Goal: Task Accomplishment & Management: Manage account settings

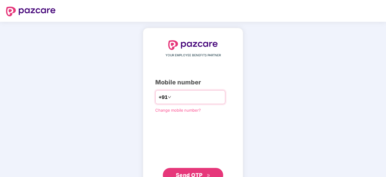
type input "**********"
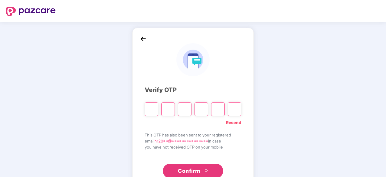
type input "*"
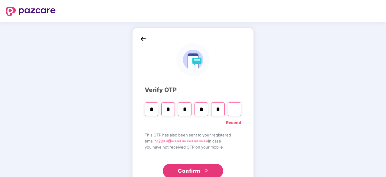
type input "*"
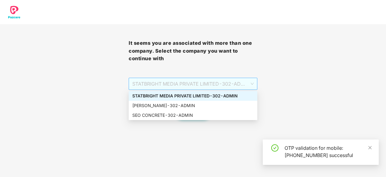
click at [225, 82] on span "STATBRIGHT MEDIA PRIVATE LIMITED - 302 - ADMIN" at bounding box center [192, 83] width 121 height 11
click at [206, 104] on div "[PERSON_NAME] - 302 - ADMIN" at bounding box center [192, 105] width 121 height 7
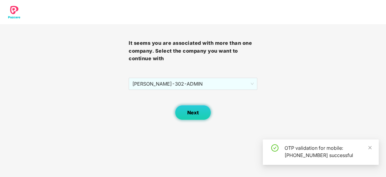
click at [191, 113] on span "Next" at bounding box center [192, 113] width 11 height 6
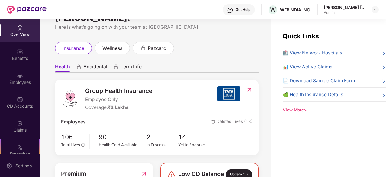
scroll to position [30, 0]
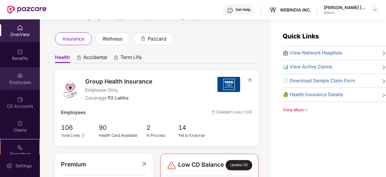
click at [28, 75] on div "Employees" at bounding box center [20, 78] width 40 height 23
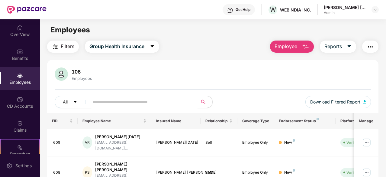
drag, startPoint x: 101, startPoint y: 105, endPoint x: 102, endPoint y: 102, distance: 3.8
click at [101, 102] on input "text" at bounding box center [141, 101] width 97 height 9
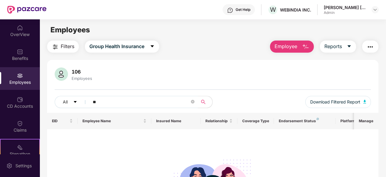
type input "*"
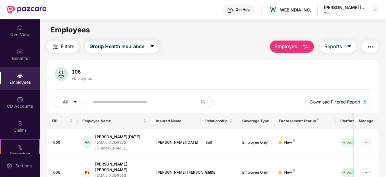
click at [116, 102] on input "text" at bounding box center [141, 101] width 97 height 9
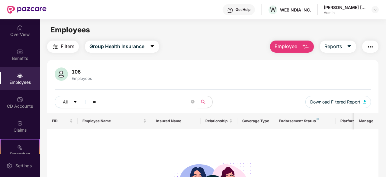
type input "*"
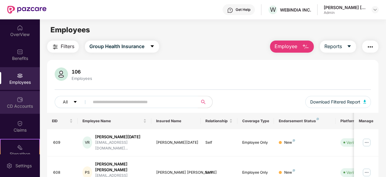
click at [20, 105] on div "CD Accounts" at bounding box center [20, 106] width 40 height 6
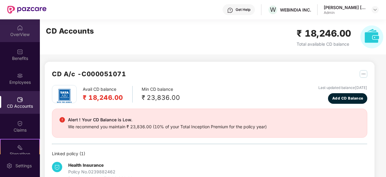
click at [21, 34] on div "OverView" at bounding box center [20, 34] width 40 height 6
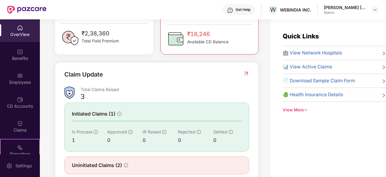
scroll to position [196, 0]
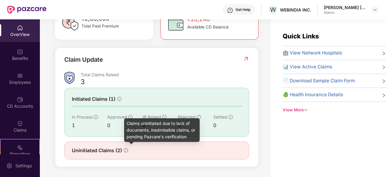
click at [125, 150] on icon "info-circle" at bounding box center [126, 150] width 4 height 4
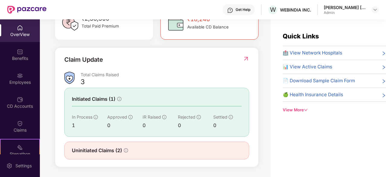
click at [121, 151] on span "Uninitiated Claims (2)" at bounding box center [97, 150] width 50 height 8
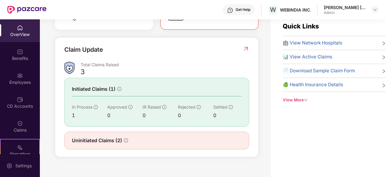
scroll to position [19, 0]
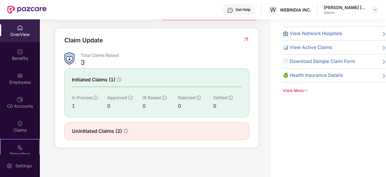
click at [126, 129] on icon "info-circle" at bounding box center [126, 131] width 4 height 4
click at [82, 127] on span "Uninitiated Claims (2)" at bounding box center [97, 131] width 50 height 8
click at [107, 76] on span "Initiated Claims (1)" at bounding box center [93, 80] width 43 height 8
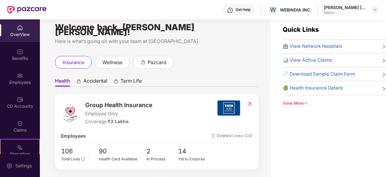
scroll to position [0, 0]
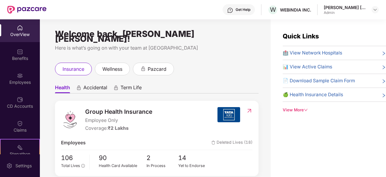
click at [310, 8] on div "WEBINDIA INC." at bounding box center [295, 10] width 31 height 6
click at [334, 7] on div "Ankita Parshwa Shah" at bounding box center [345, 8] width 42 height 6
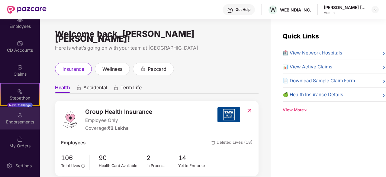
scroll to position [19, 0]
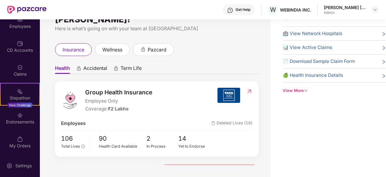
click at [373, 13] on div "Ankita Parshwa Shah Admin" at bounding box center [351, 10] width 55 height 11
click at [375, 7] on div at bounding box center [374, 9] width 7 height 7
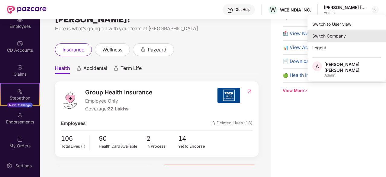
click at [340, 37] on div "Switch Company" at bounding box center [346, 36] width 78 height 12
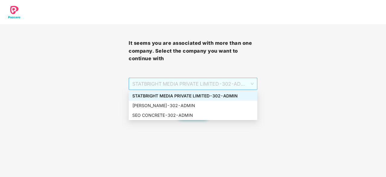
click at [164, 83] on span "STATBRIGHT MEDIA PRIVATE LIMITED - 302 - ADMIN" at bounding box center [192, 83] width 121 height 11
click at [171, 107] on div "JAIKISHAN MOHANLAL BAJAJ - 302 - ADMIN" at bounding box center [192, 105] width 121 height 7
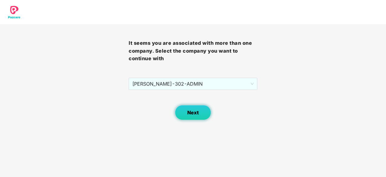
click at [202, 107] on button "Next" at bounding box center [193, 112] width 36 height 15
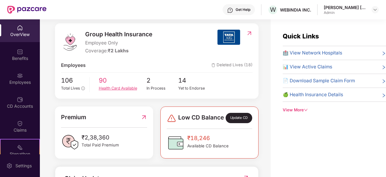
scroll to position [91, 0]
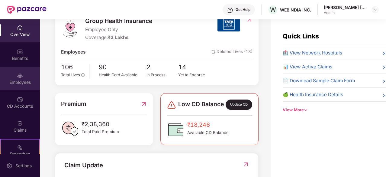
click at [14, 82] on div "Employees" at bounding box center [20, 82] width 40 height 6
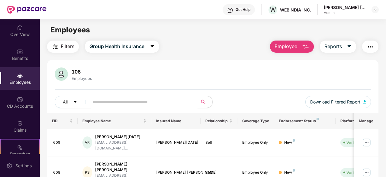
click at [132, 99] on input "text" at bounding box center [141, 101] width 97 height 9
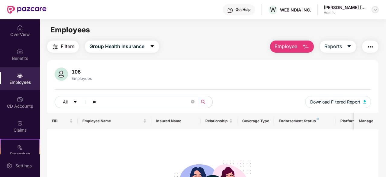
type input "**"
click at [372, 8] on div at bounding box center [374, 9] width 7 height 7
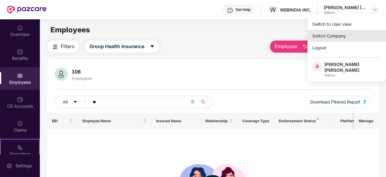
click at [324, 34] on div "Switch Company" at bounding box center [346, 36] width 78 height 12
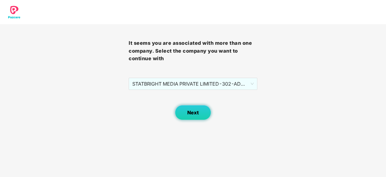
click at [194, 116] on button "Next" at bounding box center [193, 112] width 36 height 15
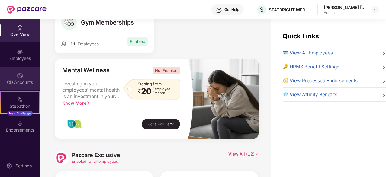
scroll to position [151, 0]
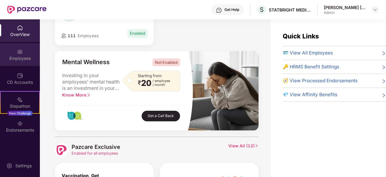
click at [23, 53] on div "Employees" at bounding box center [20, 54] width 40 height 23
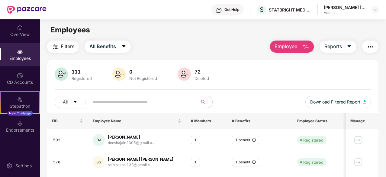
click at [105, 103] on input "text" at bounding box center [141, 101] width 97 height 9
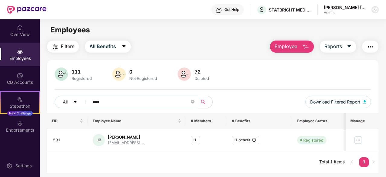
type input "****"
click at [377, 8] on div at bounding box center [374, 9] width 7 height 7
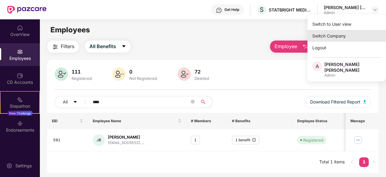
click at [337, 35] on div "Switch Company" at bounding box center [346, 36] width 78 height 12
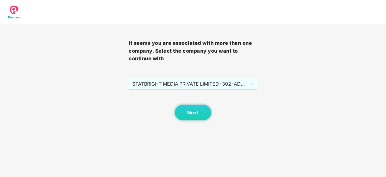
click at [193, 82] on span "STATBRIGHT MEDIA PRIVATE LIMITED - 302 - ADMIN" at bounding box center [192, 83] width 121 height 11
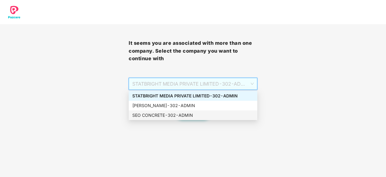
click at [164, 117] on div "SEO CONCRETE - 302 - ADMIN" at bounding box center [192, 115] width 121 height 7
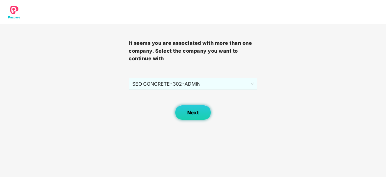
click at [192, 108] on button "Next" at bounding box center [193, 112] width 36 height 15
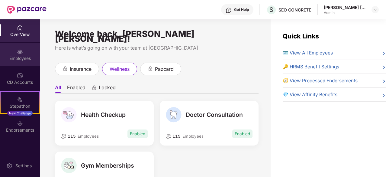
click at [18, 56] on div "Employees" at bounding box center [20, 58] width 40 height 6
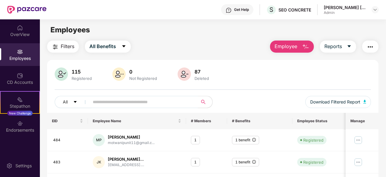
click at [100, 104] on input "text" at bounding box center [141, 101] width 97 height 9
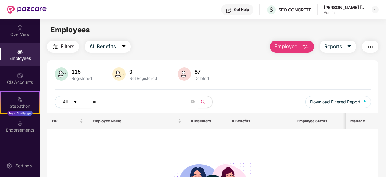
type input "*"
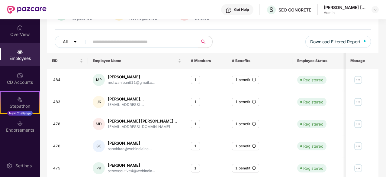
scroll to position [60, 0]
click at [348, 7] on div "Ankita Parshwa Shah" at bounding box center [345, 8] width 42 height 6
click at [371, 11] on div "Ankita Parshwa Shah Admin" at bounding box center [351, 10] width 55 height 11
click at [376, 6] on div at bounding box center [374, 9] width 7 height 7
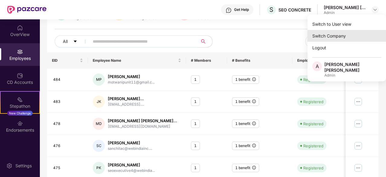
click at [339, 33] on div "Switch Company" at bounding box center [346, 36] width 78 height 12
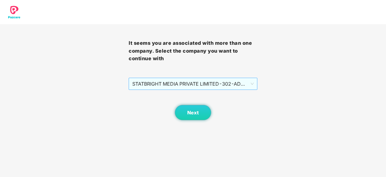
click at [191, 85] on span "STATBRIGHT MEDIA PRIVATE LIMITED - 302 - ADMIN" at bounding box center [192, 83] width 121 height 11
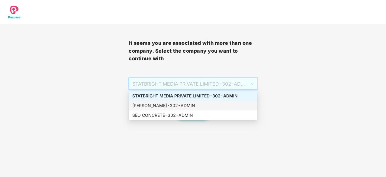
click at [169, 102] on div "JAIKISHAN MOHANLAL BAJAJ - 302 - ADMIN" at bounding box center [193, 106] width 129 height 10
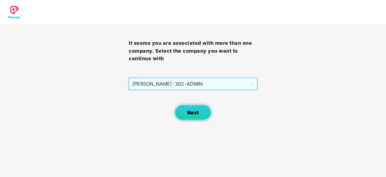
click at [205, 111] on button "Next" at bounding box center [193, 112] width 36 height 15
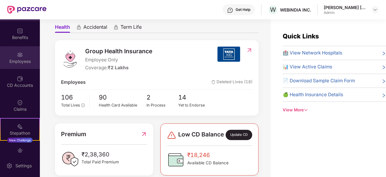
scroll to position [30, 0]
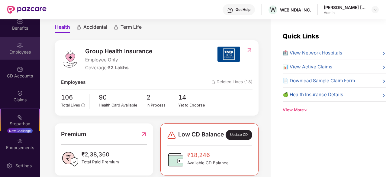
click at [14, 48] on div "Employees" at bounding box center [20, 48] width 40 height 23
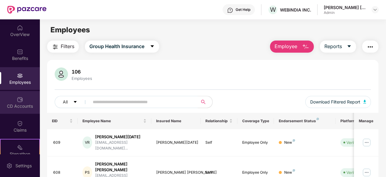
click at [18, 104] on div "CD Accounts" at bounding box center [20, 106] width 40 height 6
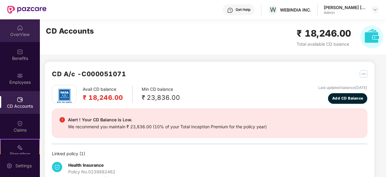
click at [19, 31] on div "OverView" at bounding box center [20, 34] width 40 height 6
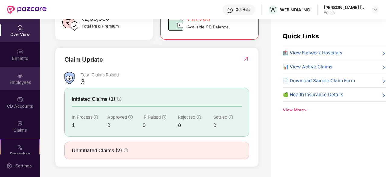
click at [23, 74] on div "Employees" at bounding box center [20, 78] width 40 height 23
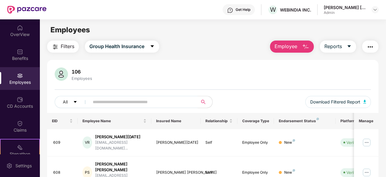
click at [305, 45] on img "button" at bounding box center [305, 46] width 7 height 7
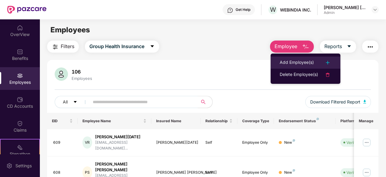
click at [301, 61] on div "Add Employee(s)" at bounding box center [297, 62] width 34 height 7
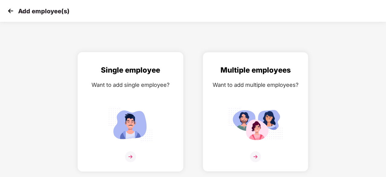
click at [138, 127] on img at bounding box center [130, 124] width 54 height 38
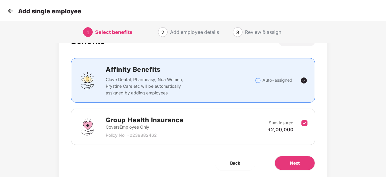
scroll to position [46, 0]
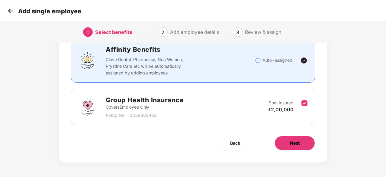
click at [302, 145] on button "Next" at bounding box center [294, 143] width 40 height 14
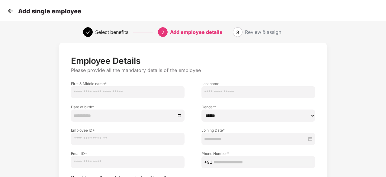
scroll to position [30, 0]
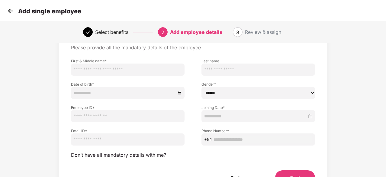
click at [88, 70] on input "text" at bounding box center [128, 69] width 114 height 12
type input "**********"
click at [211, 71] on input "text" at bounding box center [258, 69] width 114 height 12
type input "*******"
click at [174, 93] on input at bounding box center [125, 92] width 102 height 7
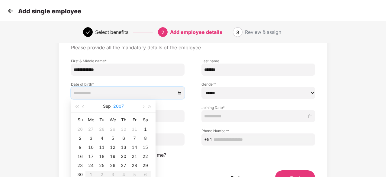
click at [118, 105] on button "2007" at bounding box center [118, 106] width 11 height 12
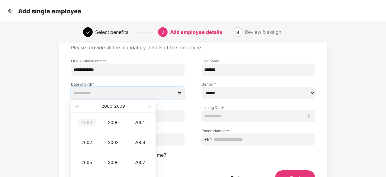
type input "**********"
click at [77, 104] on button "button" at bounding box center [76, 106] width 7 height 12
type input "**********"
click at [140, 125] on div "1991" at bounding box center [140, 122] width 18 height 7
type input "**********"
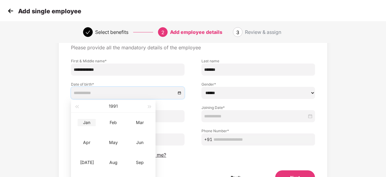
click at [90, 122] on div "Jan" at bounding box center [87, 122] width 18 height 7
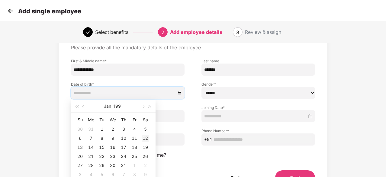
type input "**********"
click at [145, 139] on div "12" at bounding box center [145, 137] width 7 height 7
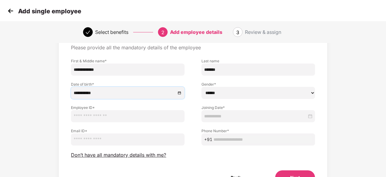
click at [220, 92] on select "****** **** ******" at bounding box center [258, 93] width 114 height 12
select select "******"
click at [201, 87] on select "****** **** ******" at bounding box center [258, 93] width 114 height 12
click at [137, 114] on input "text" at bounding box center [128, 116] width 114 height 12
type input "***"
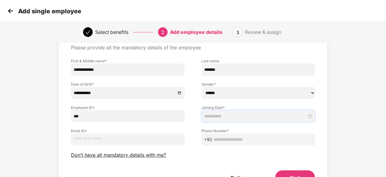
click at [242, 114] on input at bounding box center [255, 116] width 103 height 7
click at [244, 165] on div "**********" at bounding box center [193, 109] width 244 height 152
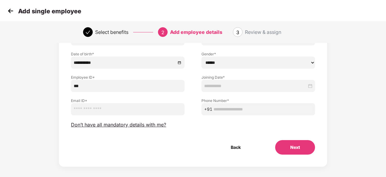
click at [89, 110] on input "email" at bounding box center [128, 109] width 114 height 12
click at [229, 108] on input "text" at bounding box center [262, 109] width 99 height 7
click at [121, 109] on input "email" at bounding box center [128, 109] width 114 height 12
type input "**********"
click at [221, 110] on input "text" at bounding box center [262, 109] width 99 height 7
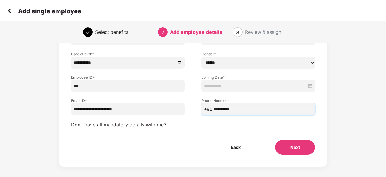
type input "**********"
click at [227, 92] on div "**********" at bounding box center [258, 103] width 130 height 23
click at [225, 86] on input at bounding box center [255, 85] width 103 height 7
click at [240, 128] on div "**********" at bounding box center [193, 79] width 244 height 152
click at [266, 90] on div at bounding box center [258, 86] width 114 height 12
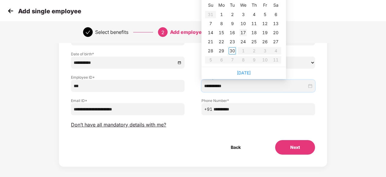
type input "**********"
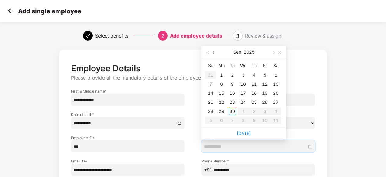
click at [215, 53] on span "button" at bounding box center [214, 52] width 3 height 3
type input "**********"
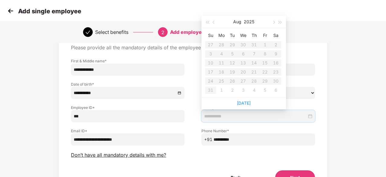
type input "**********"
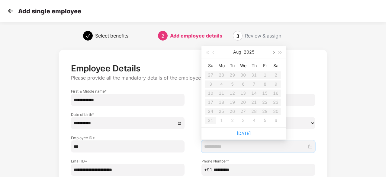
click at [274, 53] on button "button" at bounding box center [273, 52] width 7 height 12
click at [221, 74] on div "1" at bounding box center [221, 74] width 7 height 7
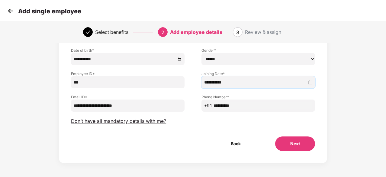
scroll to position [65, 0]
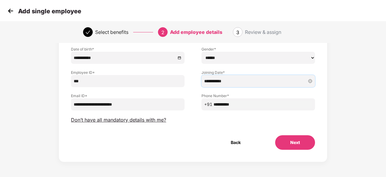
click at [265, 82] on input "**********" at bounding box center [255, 81] width 103 height 7
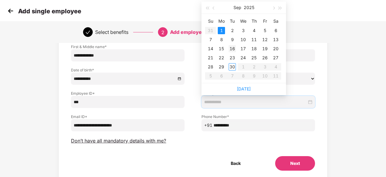
scroll to position [35, 0]
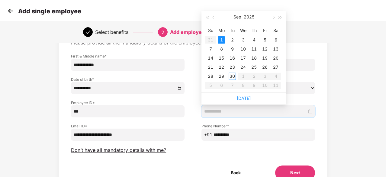
type input "**********"
click at [211, 19] on button "button" at bounding box center [213, 17] width 7 height 12
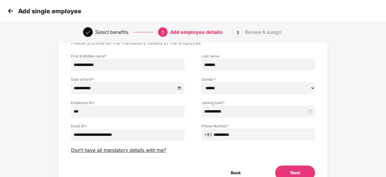
click at [289, 149] on div "**********" at bounding box center [193, 104] width 244 height 152
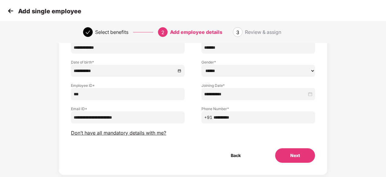
scroll to position [65, 0]
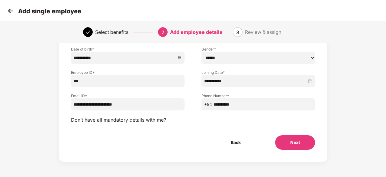
click at [292, 145] on button "Next" at bounding box center [295, 142] width 40 height 14
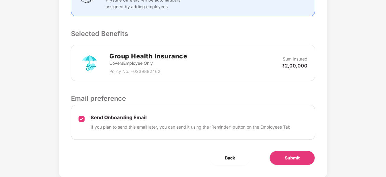
scroll to position [199, 0]
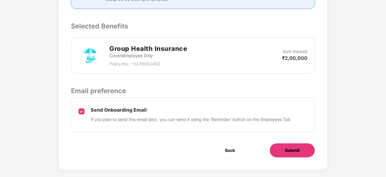
click at [289, 147] on span "Submit" at bounding box center [292, 150] width 15 height 7
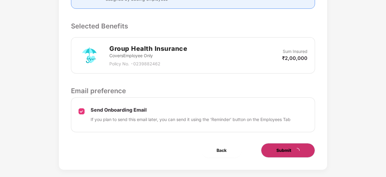
scroll to position [0, 0]
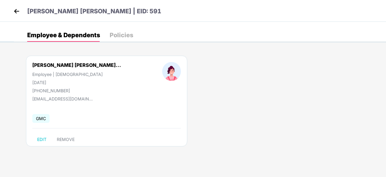
click at [123, 33] on div "Policies" at bounding box center [122, 35] width 24 height 6
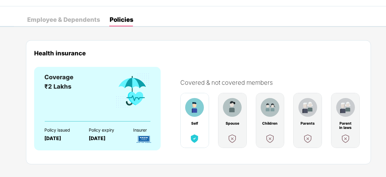
scroll to position [22, 0]
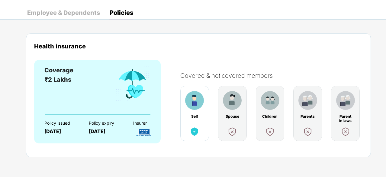
click at [74, 11] on div "Employee & Dependents" at bounding box center [63, 13] width 73 height 6
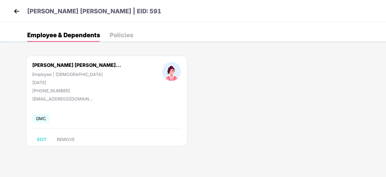
click at [18, 10] on img at bounding box center [16, 11] width 9 height 9
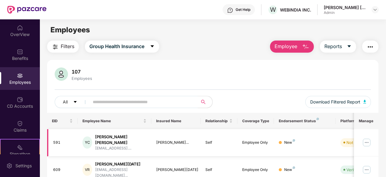
click at [368, 140] on img at bounding box center [367, 142] width 10 height 10
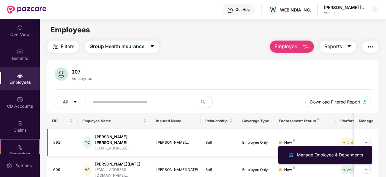
click at [130, 136] on div "Yogita Ninand Cholkar" at bounding box center [120, 139] width 51 height 11
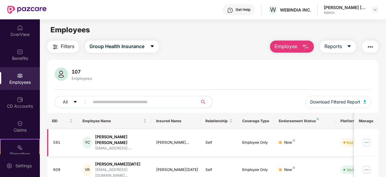
click at [363, 137] on img at bounding box center [367, 142] width 10 height 10
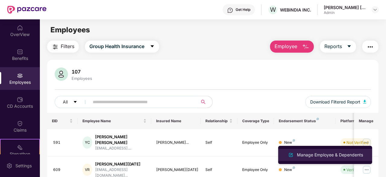
click at [336, 153] on div "Manage Employee & Dependents" at bounding box center [330, 154] width 69 height 7
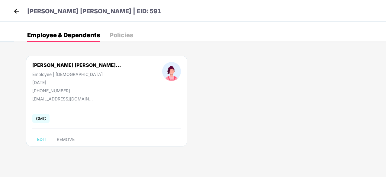
drag, startPoint x: 139, startPoint y: 71, endPoint x: 214, endPoint y: 59, distance: 75.5
click at [214, 59] on div "Yogita Ninand Cholka... Employee | Female 12 Jan 1991 +919638845979 yogitajadav…" at bounding box center [200, 103] width 372 height 115
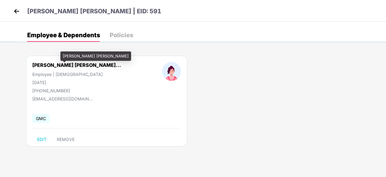
click at [71, 62] on div "Yogita Ninand Cholka..." at bounding box center [76, 65] width 89 height 6
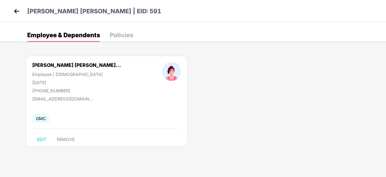
click at [112, 32] on div "Policies" at bounding box center [122, 35] width 24 height 6
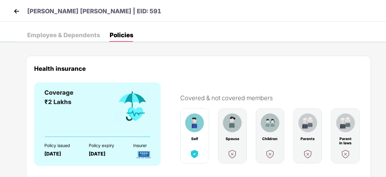
click at [60, 34] on div "Employee & Dependents" at bounding box center [63, 35] width 73 height 6
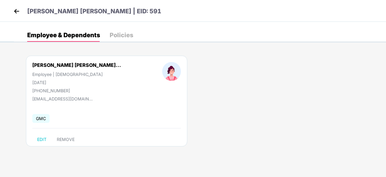
click at [14, 8] on img at bounding box center [16, 11] width 9 height 9
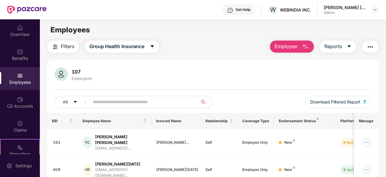
scroll to position [60, 0]
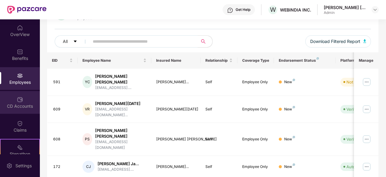
click at [33, 103] on div "CD Accounts" at bounding box center [20, 106] width 40 height 6
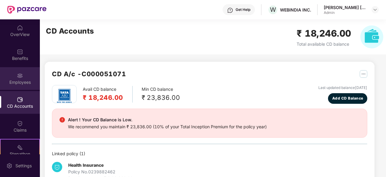
click at [22, 77] on div "Employees" at bounding box center [20, 78] width 40 height 23
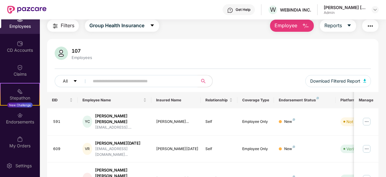
scroll to position [30, 0]
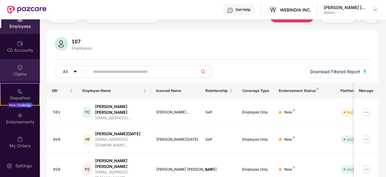
click at [20, 72] on div "Claims" at bounding box center [20, 74] width 40 height 6
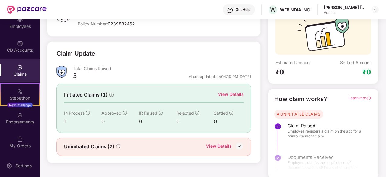
scroll to position [59, 0]
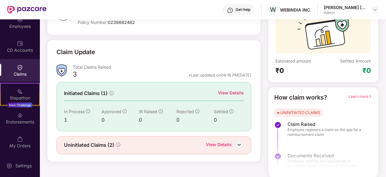
click at [226, 97] on div "Initiated Claims (1) View Details In Process 1 Approved 0 IR Raised 0 Rejected …" at bounding box center [153, 106] width 195 height 49
click at [226, 94] on div "View Details" at bounding box center [231, 92] width 26 height 7
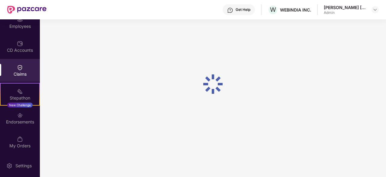
scroll to position [19, 0]
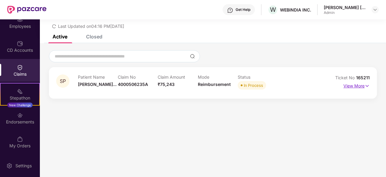
click at [356, 87] on p "View More" at bounding box center [356, 85] width 26 height 8
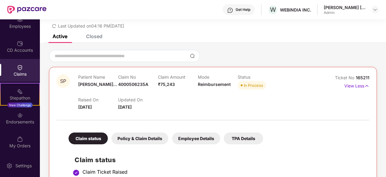
scroll to position [0, 0]
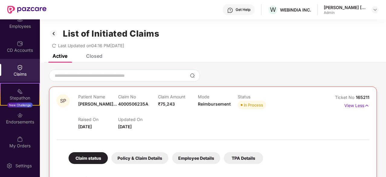
click at [54, 34] on img at bounding box center [54, 33] width 10 height 10
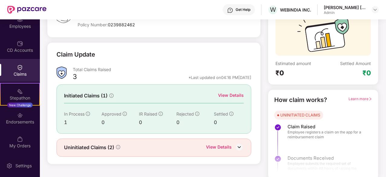
scroll to position [59, 0]
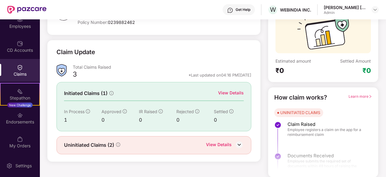
click at [221, 143] on div "View Details" at bounding box center [219, 145] width 26 height 8
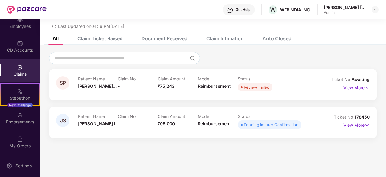
click at [354, 124] on p "View More" at bounding box center [356, 124] width 26 height 8
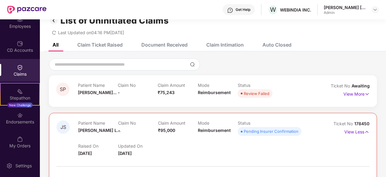
scroll to position [0, 0]
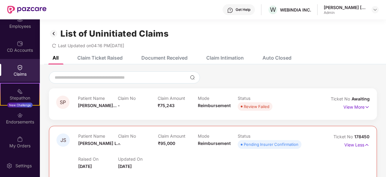
click at [53, 34] on img at bounding box center [54, 33] width 10 height 10
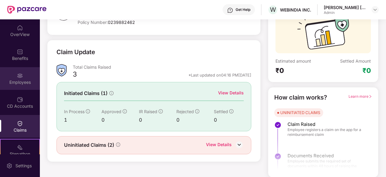
click at [27, 82] on div "Employees" at bounding box center [20, 82] width 40 height 6
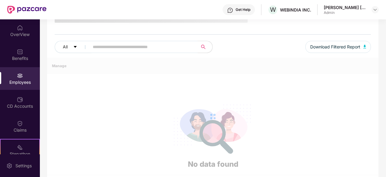
scroll to position [59, 0]
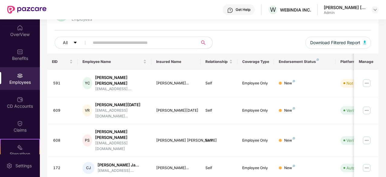
click at [111, 43] on input "text" at bounding box center [141, 42] width 97 height 9
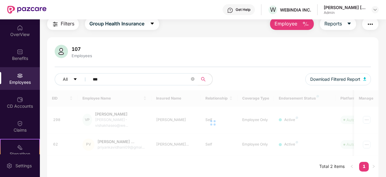
scroll to position [28, 0]
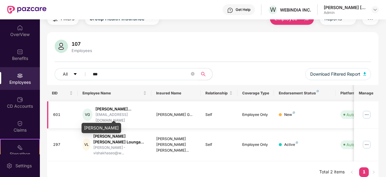
type input "***"
click at [107, 112] on div "VISHAL JAYESHBHAI GAJJ..." at bounding box center [120, 109] width 51 height 6
click at [57, 115] on div "601" at bounding box center [63, 115] width 20 height 6
click at [113, 111] on div "VISHAL JAYESHBHAI GAJJ..." at bounding box center [120, 109] width 51 height 6
click at [121, 122] on div "VISHAL JAYESHBHAI GAJJAR" at bounding box center [102, 125] width 40 height 14
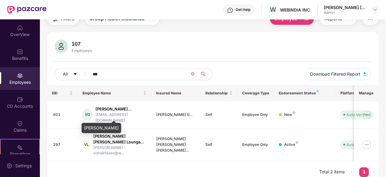
click at [121, 127] on div "VISHAL JAYESHBHAI GAJJAR" at bounding box center [102, 128] width 40 height 10
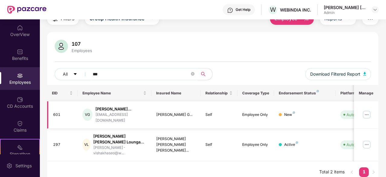
click at [369, 113] on img at bounding box center [367, 115] width 10 height 10
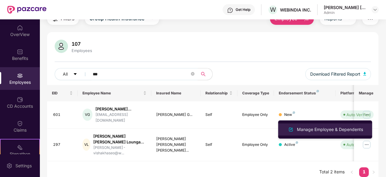
click at [334, 128] on div "Manage Employee & Dependents" at bounding box center [330, 129] width 69 height 7
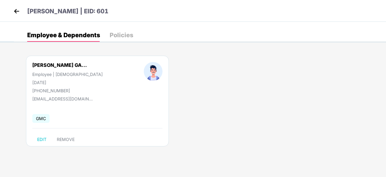
click at [41, 117] on span "GMC" at bounding box center [40, 118] width 17 height 9
click at [120, 40] on div "Policies" at bounding box center [122, 34] width 24 height 13
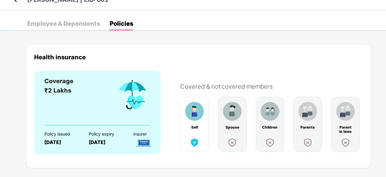
scroll to position [22, 0]
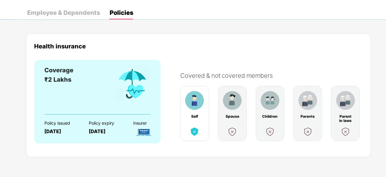
click at [36, 14] on div "Employee & Dependents" at bounding box center [63, 13] width 73 height 6
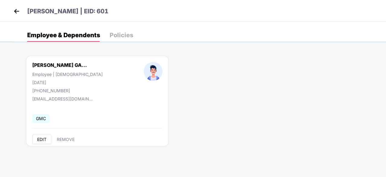
click at [37, 139] on button "EDIT" at bounding box center [41, 139] width 19 height 10
select select "****"
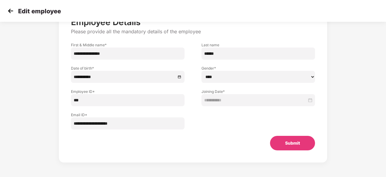
scroll to position [43, 0]
click at [10, 7] on img at bounding box center [10, 10] width 9 height 9
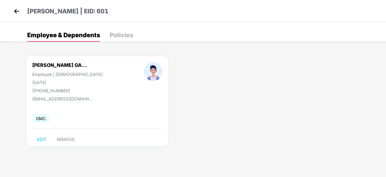
click at [14, 14] on img at bounding box center [16, 11] width 9 height 9
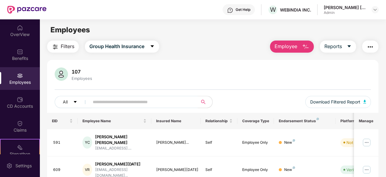
click at [368, 48] on img "button" at bounding box center [369, 46] width 7 height 7
click at [159, 73] on div "107 Employees" at bounding box center [213, 74] width 316 height 14
click at [134, 102] on input "text" at bounding box center [141, 101] width 97 height 9
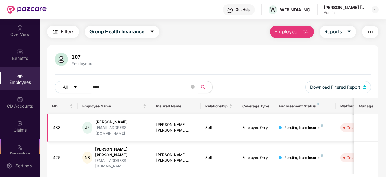
scroll to position [23, 0]
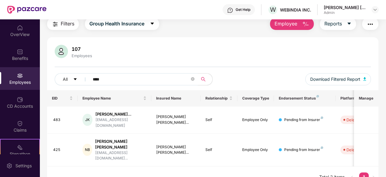
click at [110, 75] on input "****" at bounding box center [141, 79] width 97 height 9
type input "*"
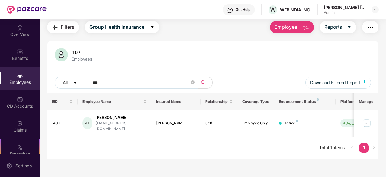
scroll to position [19, 0]
drag, startPoint x: 130, startPoint y: 86, endPoint x: 71, endPoint y: 90, distance: 59.6
click at [71, 90] on div "All **** Download Filtered Report" at bounding box center [213, 84] width 316 height 17
type input "****"
